Goal: Transaction & Acquisition: Purchase product/service

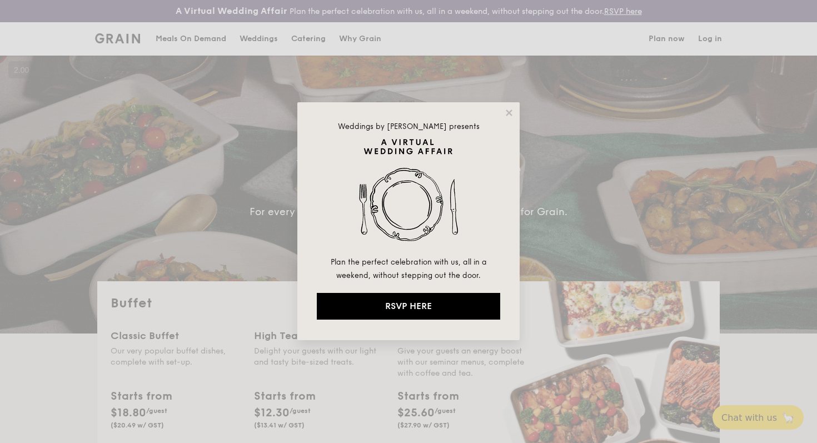
select select
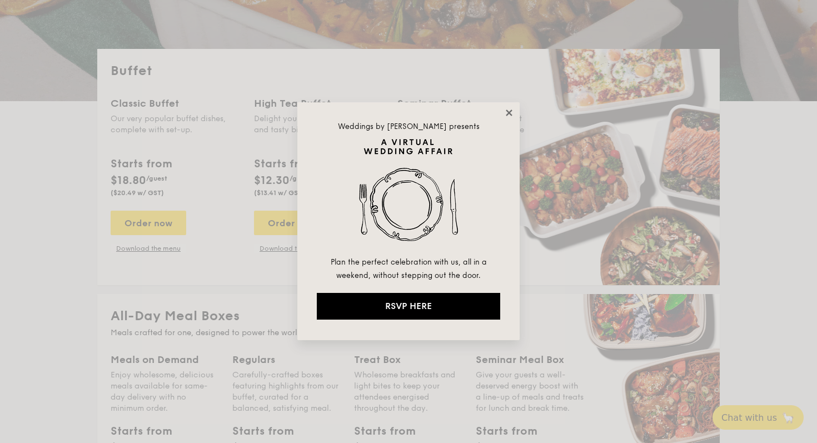
click at [506, 116] on icon at bounding box center [509, 113] width 10 height 10
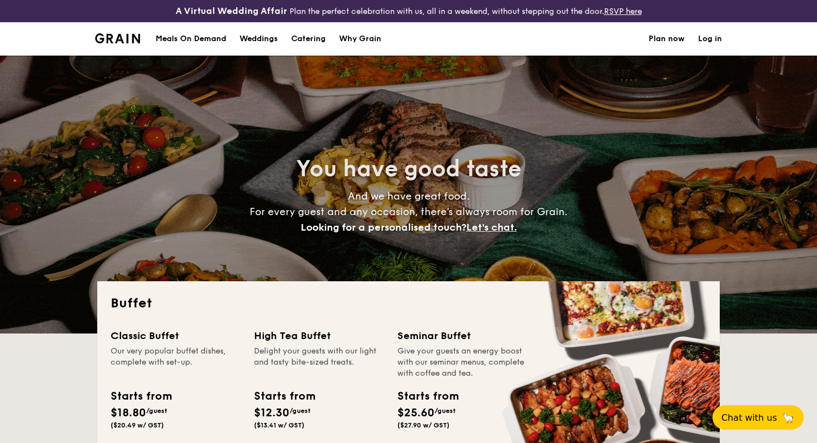
select select
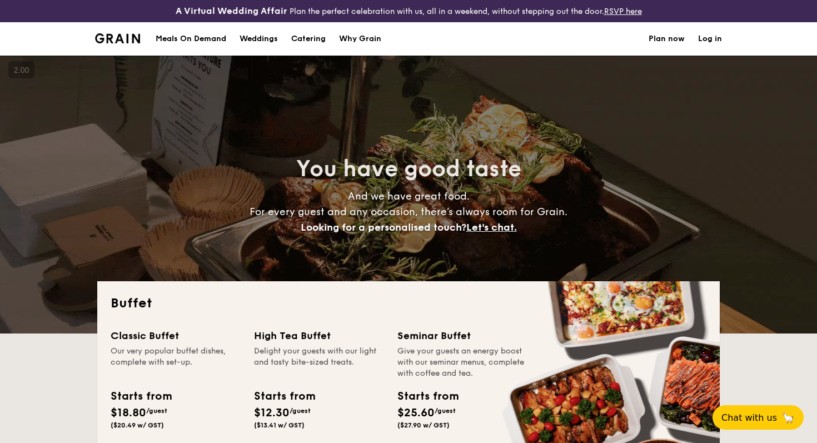
click at [310, 36] on h1 "Catering" at bounding box center [308, 38] width 34 height 33
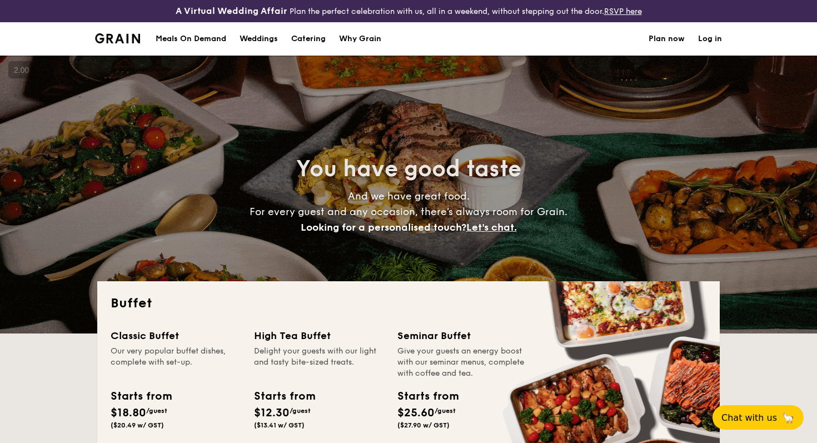
click at [307, 39] on h1 "Catering" at bounding box center [308, 38] width 34 height 33
click at [207, 39] on div "Meals On Demand" at bounding box center [191, 38] width 71 height 33
click at [312, 41] on h1 "Catering" at bounding box center [308, 38] width 34 height 33
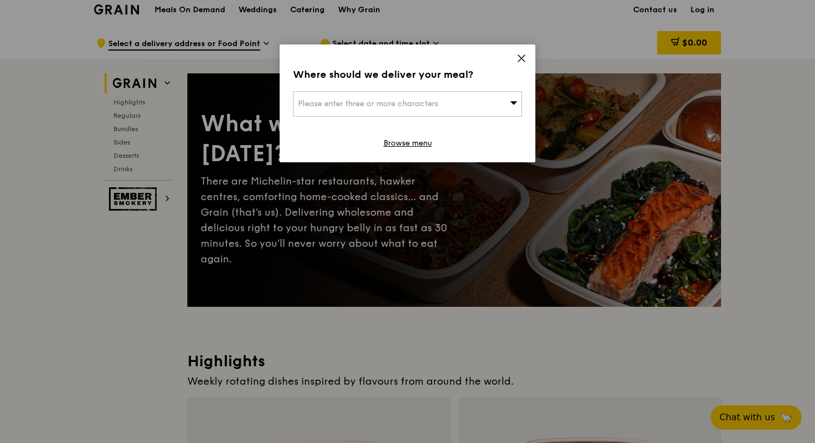
click at [524, 68] on div "Where should we deliver your meal? Please enter three or more characters Browse…" at bounding box center [408, 103] width 256 height 118
click at [523, 63] on span at bounding box center [521, 60] width 10 height 12
